Goal: Information Seeking & Learning: Learn about a topic

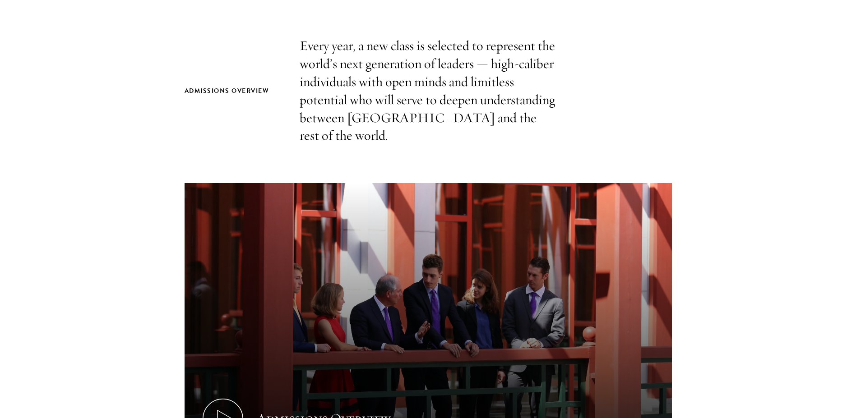
scroll to position [425, 0]
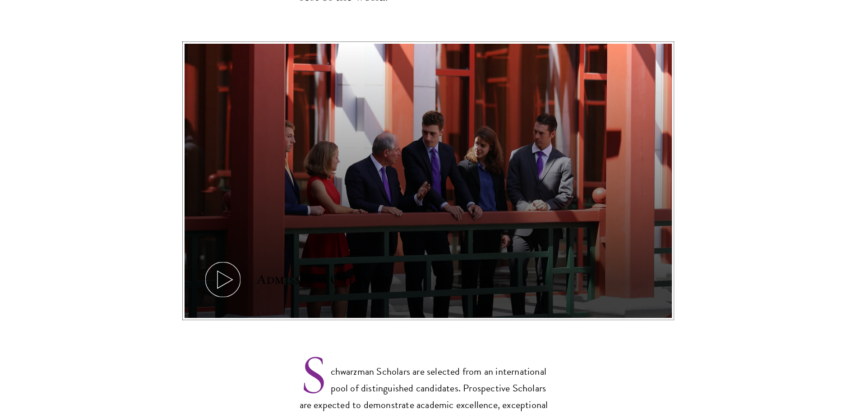
click at [225, 262] on icon at bounding box center [222, 279] width 41 height 41
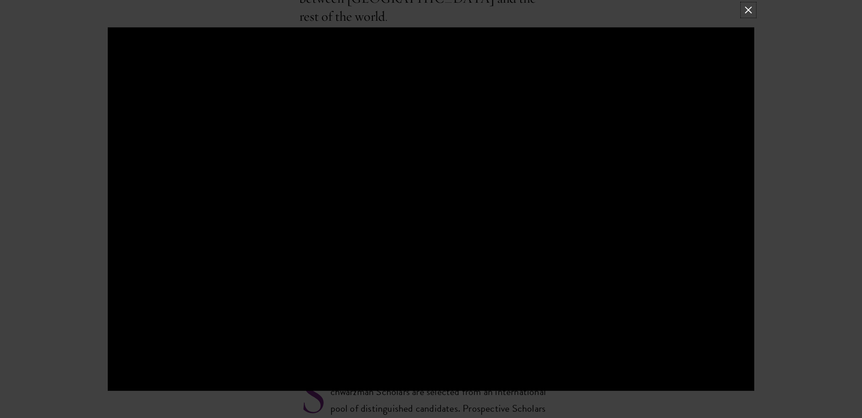
click at [751, 8] on button at bounding box center [749, 10] width 12 height 12
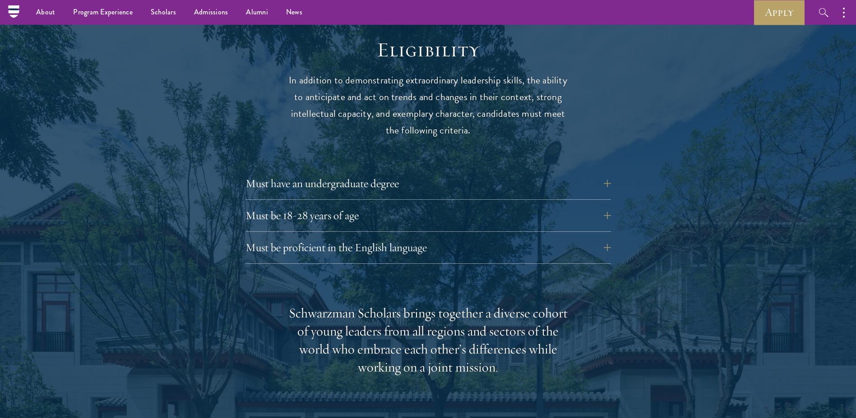
scroll to position [1136, 0]
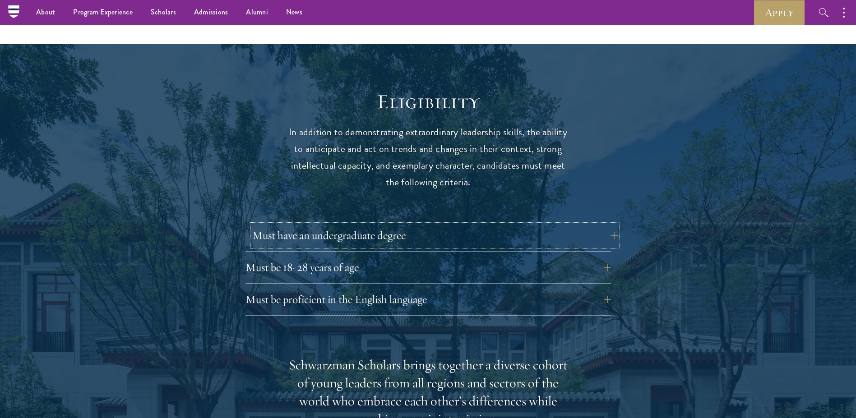
click at [553, 225] on button "Must have an undergraduate degree" at bounding box center [434, 236] width 365 height 22
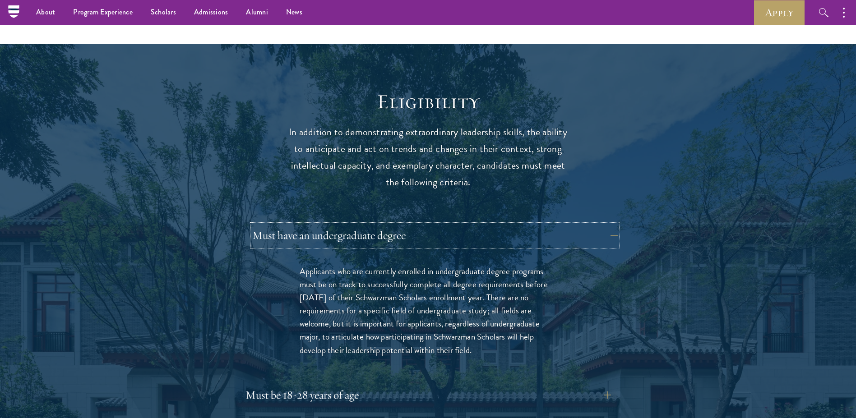
click at [561, 225] on button "Must have an undergraduate degree" at bounding box center [434, 236] width 365 height 22
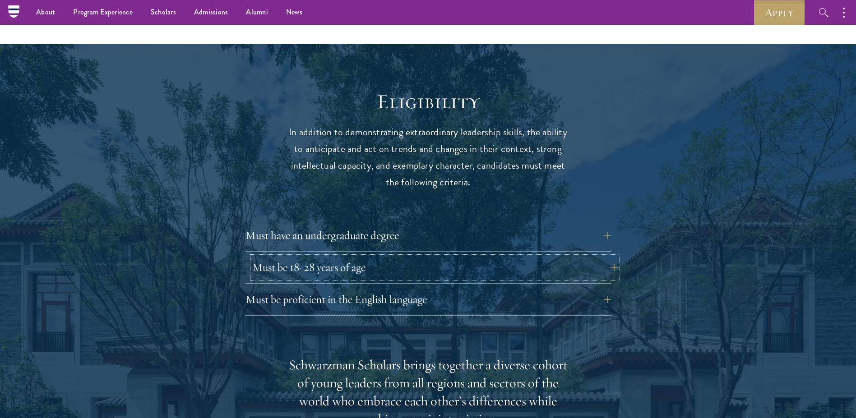
click at [319, 257] on button "Must be 18-28 years of age" at bounding box center [434, 268] width 365 height 22
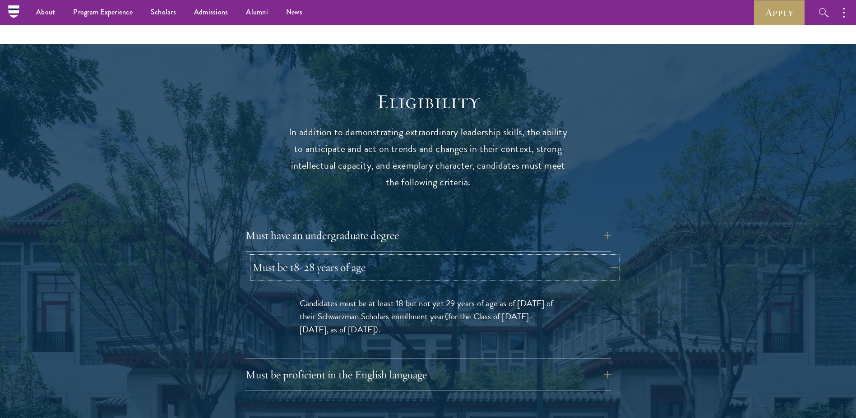
click at [319, 257] on button "Must be 18-28 years of age" at bounding box center [434, 268] width 365 height 22
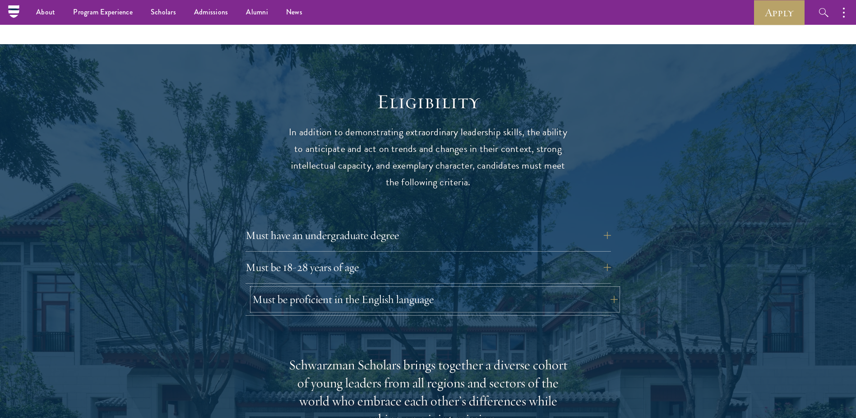
click at [321, 289] on button "Must be proficient in the English language" at bounding box center [434, 300] width 365 height 22
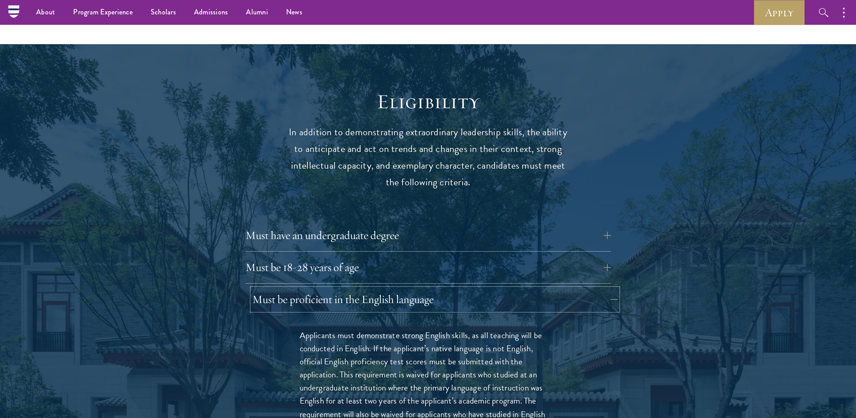
click at [402, 289] on button "Must be proficient in the English language" at bounding box center [434, 300] width 365 height 22
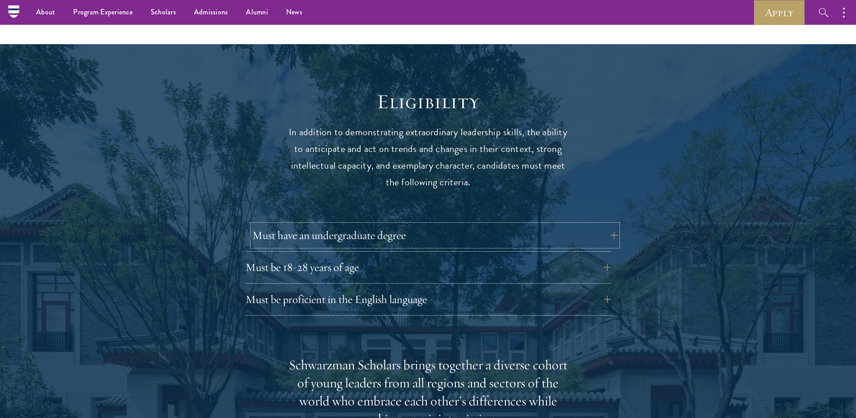
click at [501, 225] on button "Must have an undergraduate degree" at bounding box center [434, 236] width 365 height 22
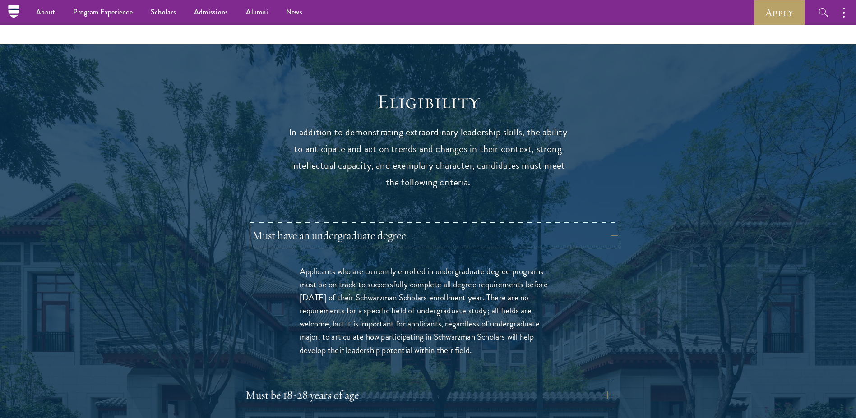
click at [501, 225] on button "Must have an undergraduate degree" at bounding box center [434, 236] width 365 height 22
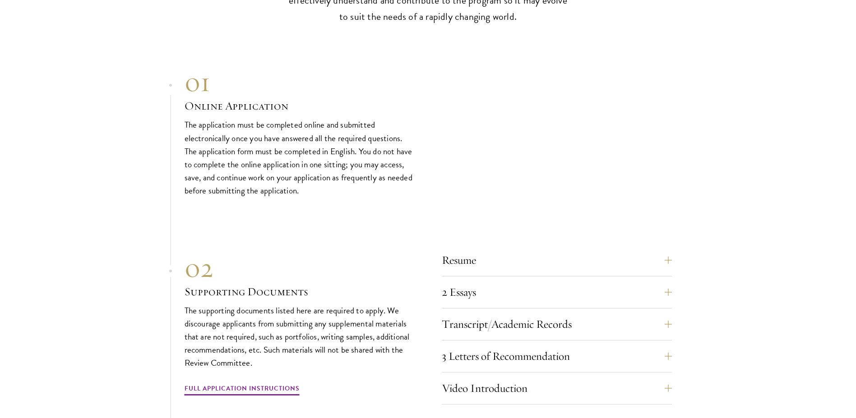
scroll to position [3052, 0]
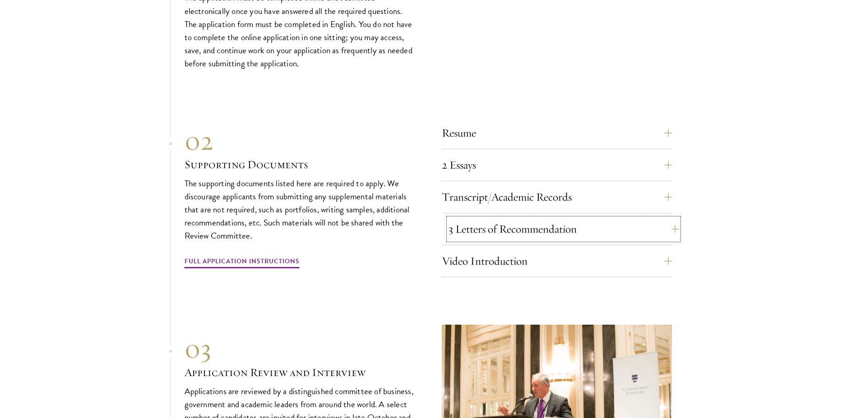
click at [513, 218] on button "3 Letters of Recommendation" at bounding box center [563, 229] width 230 height 22
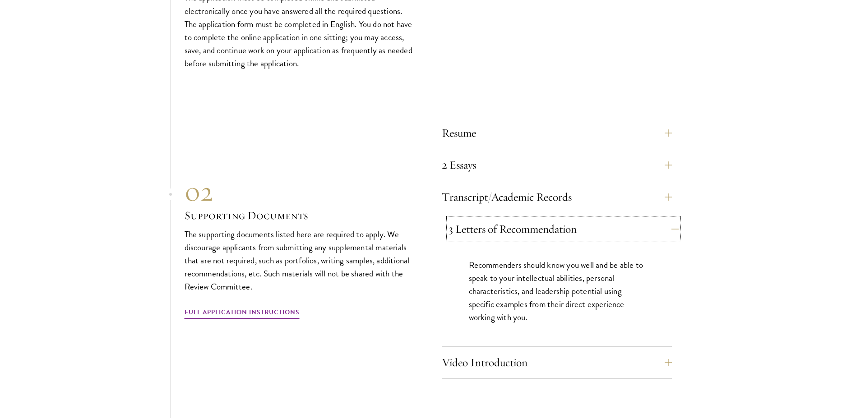
click at [513, 218] on button "3 Letters of Recommendation" at bounding box center [563, 229] width 230 height 22
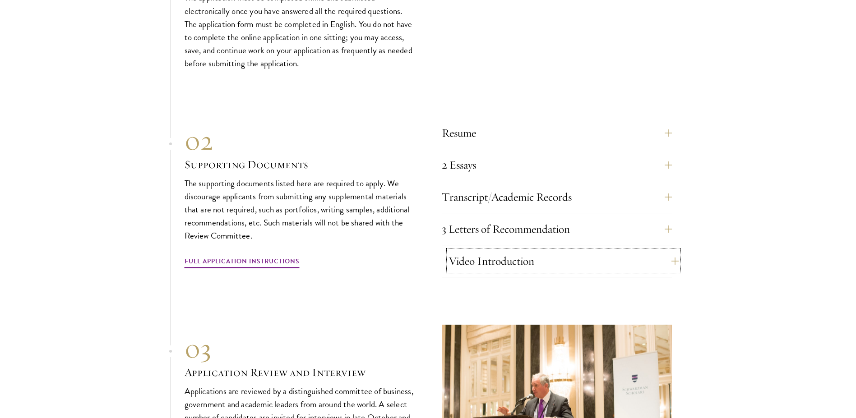
click at [517, 250] on button "Video Introduction" at bounding box center [563, 261] width 230 height 22
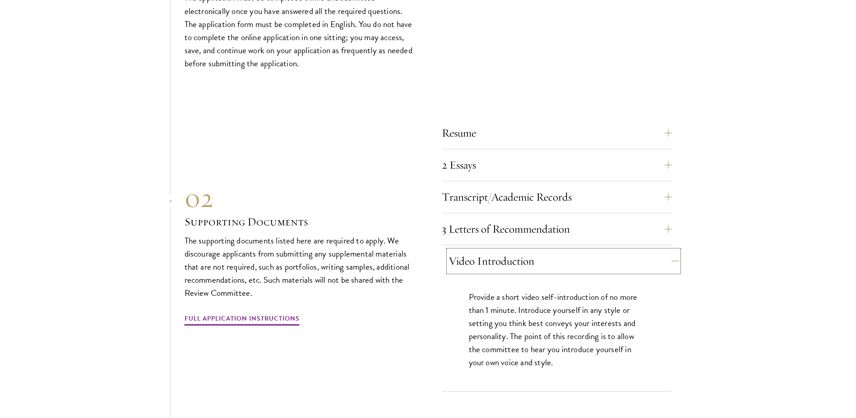
click at [517, 250] on button "Video Introduction" at bounding box center [563, 261] width 230 height 22
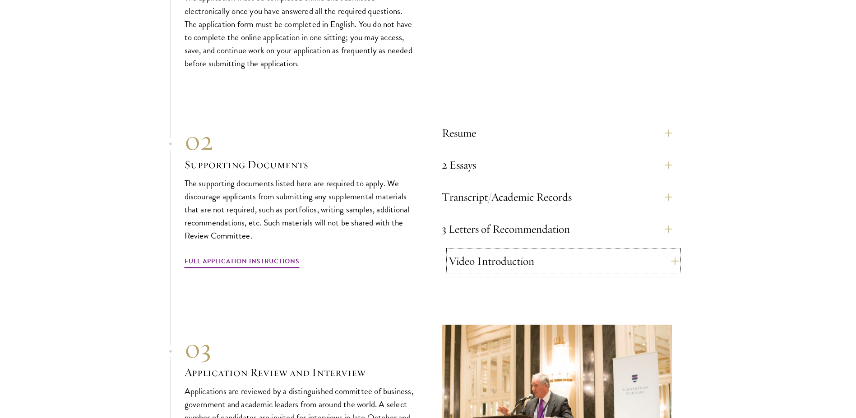
click at [498, 250] on button "Video Introduction" at bounding box center [563, 261] width 230 height 22
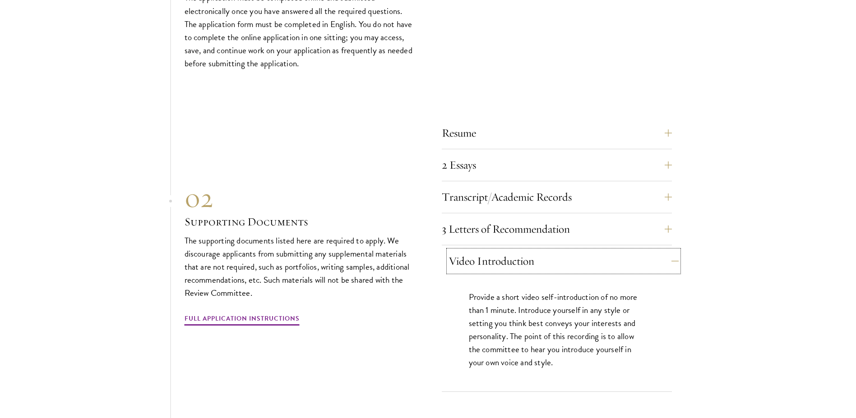
click at [560, 250] on button "Video Introduction" at bounding box center [563, 261] width 230 height 22
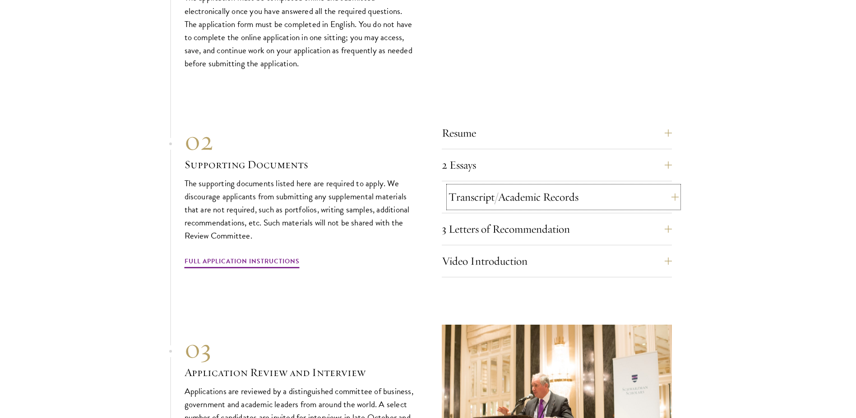
click at [526, 186] on button "Transcript/Academic Records" at bounding box center [563, 197] width 230 height 22
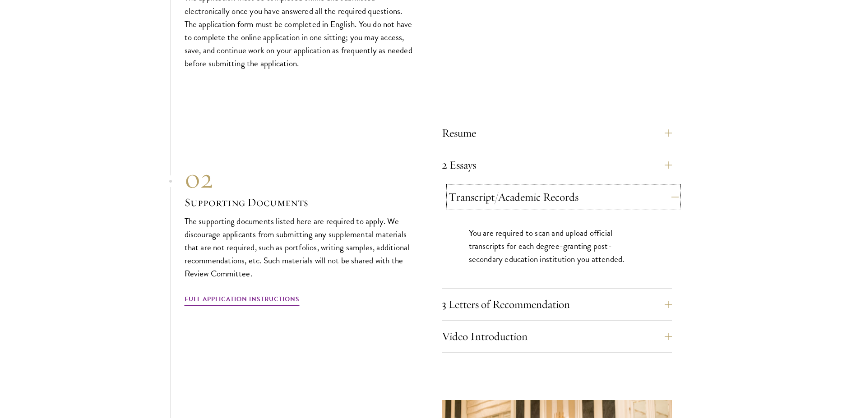
click at [545, 186] on button "Transcript/Academic Records" at bounding box center [563, 197] width 230 height 22
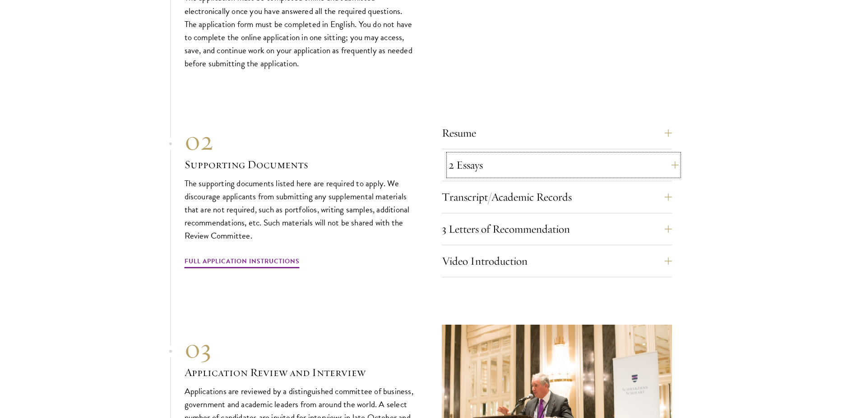
click at [534, 154] on button "2 Essays" at bounding box center [563, 165] width 230 height 22
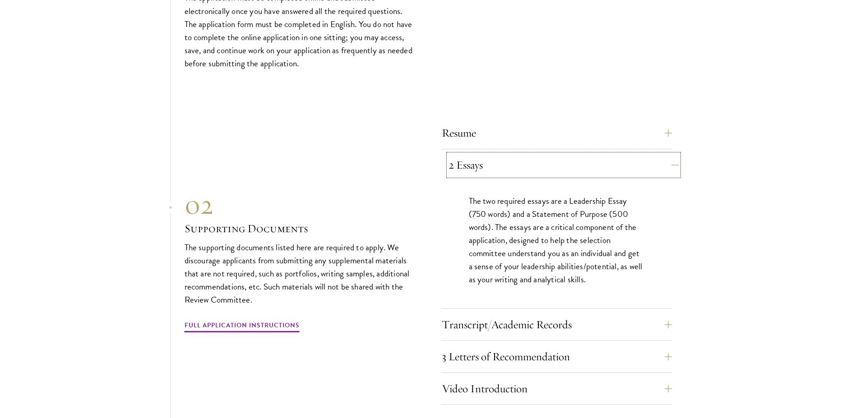
click at [534, 154] on button "2 Essays" at bounding box center [563, 165] width 230 height 22
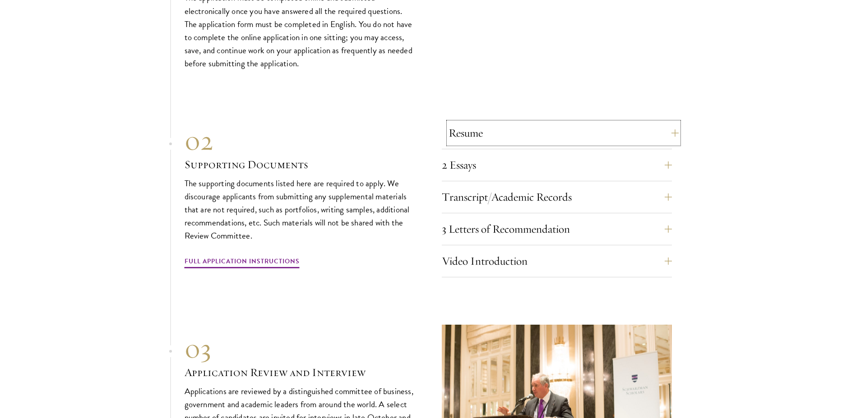
click at [521, 122] on button "Resume" at bounding box center [563, 133] width 230 height 22
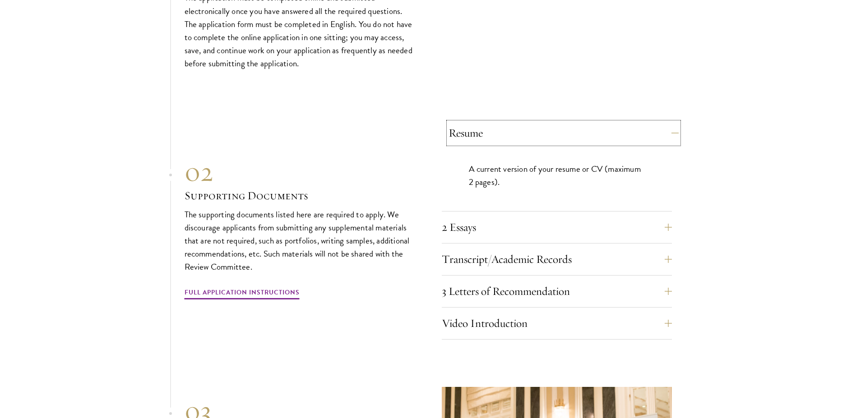
click at [521, 122] on button "Resume" at bounding box center [563, 133] width 230 height 22
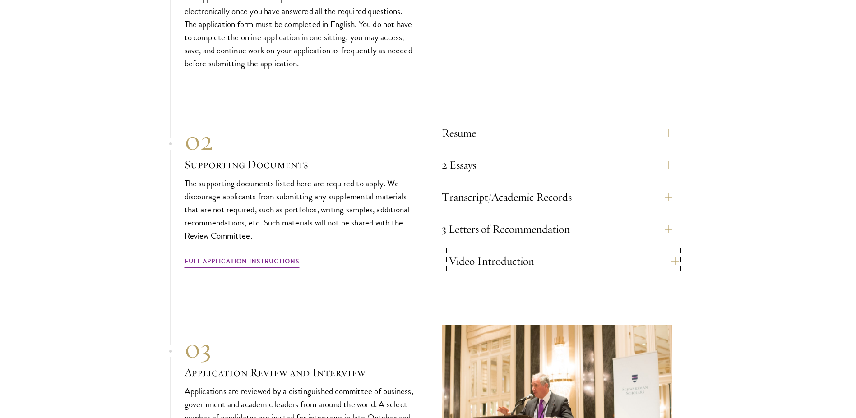
click at [511, 250] on button "Video Introduction" at bounding box center [563, 261] width 230 height 22
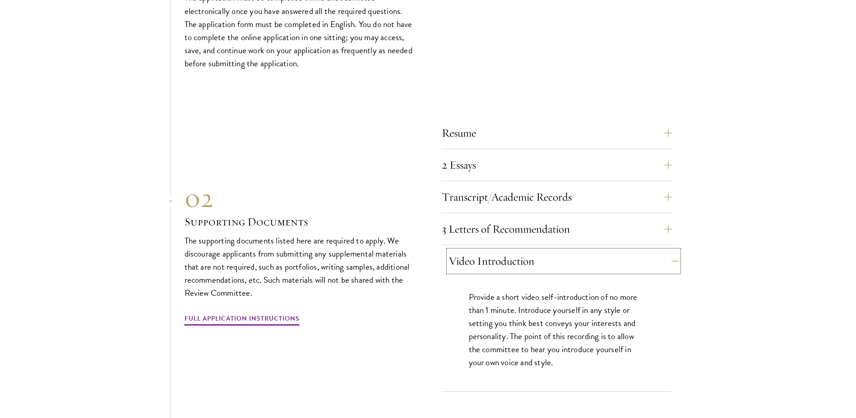
click at [511, 250] on button "Video Introduction" at bounding box center [563, 261] width 230 height 22
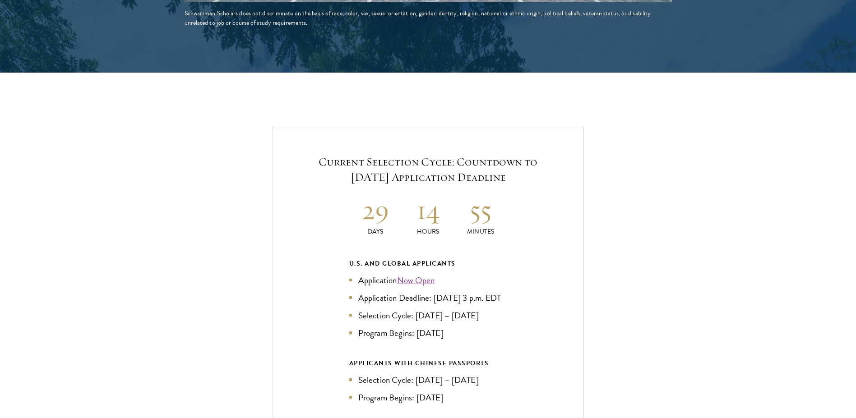
scroll to position [1862, 0]
